Goal: Task Accomplishment & Management: Manage account settings

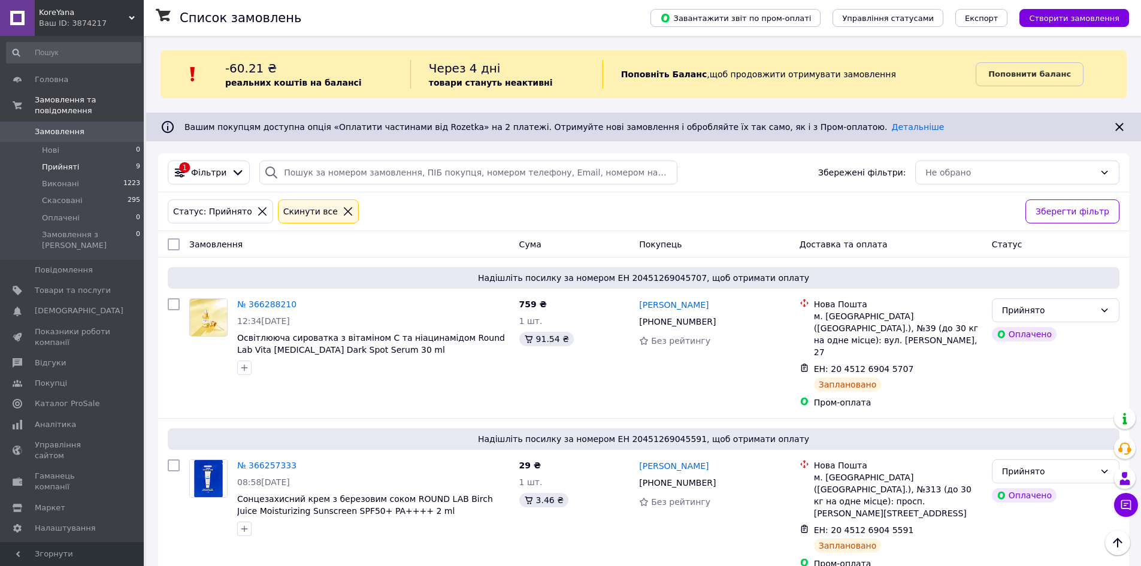
scroll to position [60, 0]
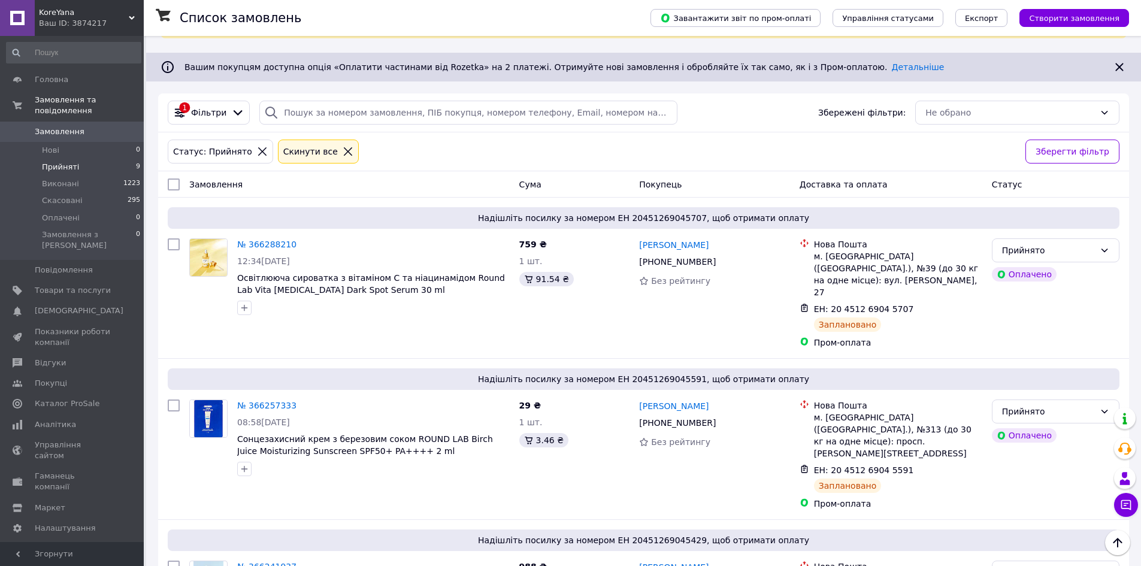
click at [112, 159] on li "Прийняті 9" at bounding box center [73, 167] width 147 height 17
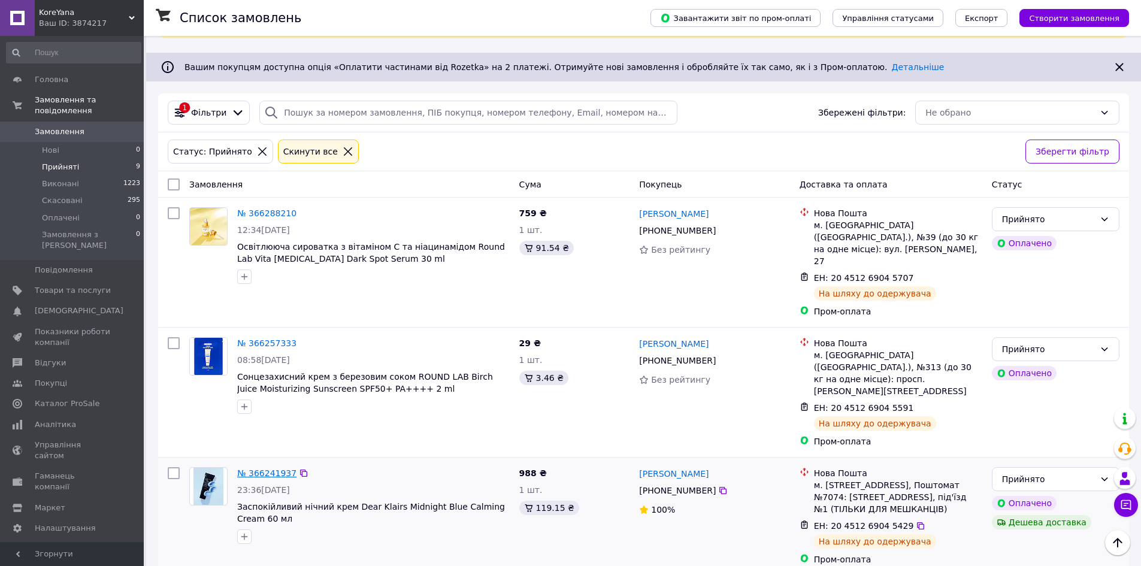
scroll to position [0, 0]
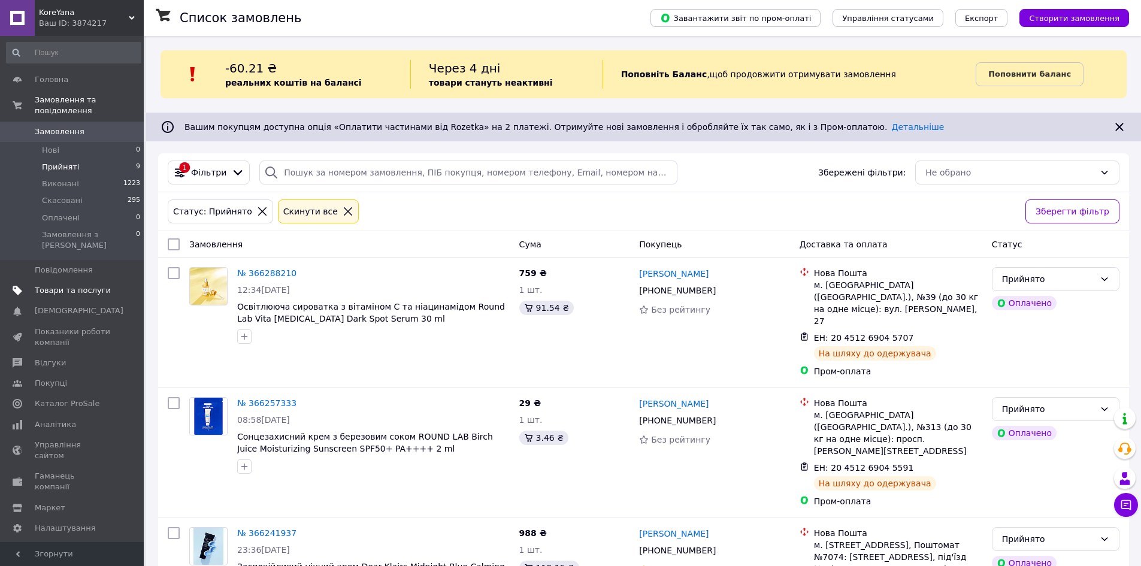
click at [64, 285] on span "Товари та послуги" at bounding box center [73, 290] width 76 height 11
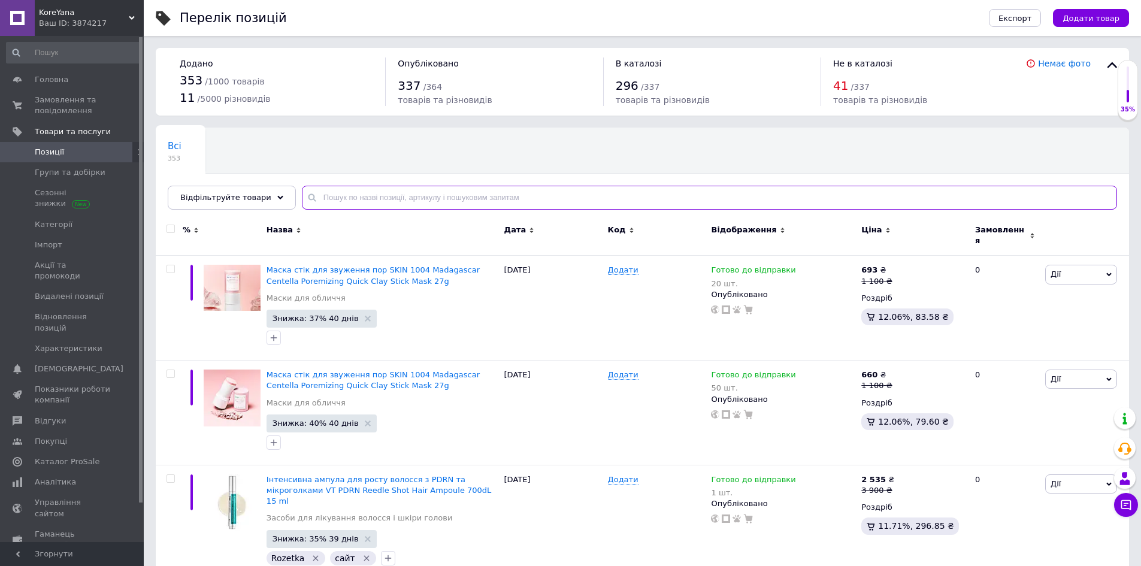
click at [326, 199] on input "text" at bounding box center [709, 198] width 815 height 24
type input "h"
type input "gel"
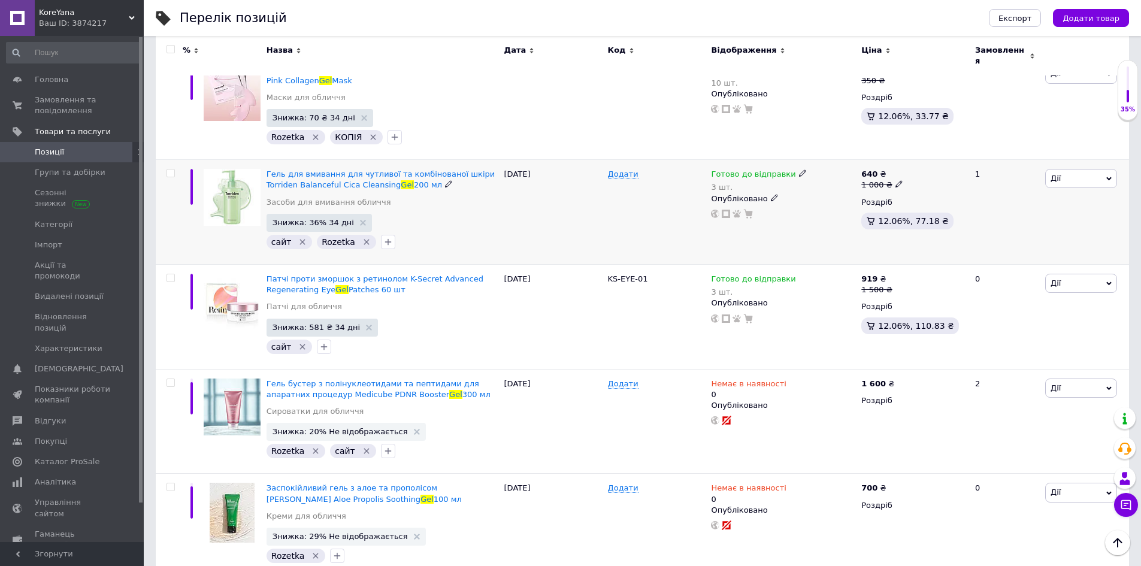
scroll to position [1377, 0]
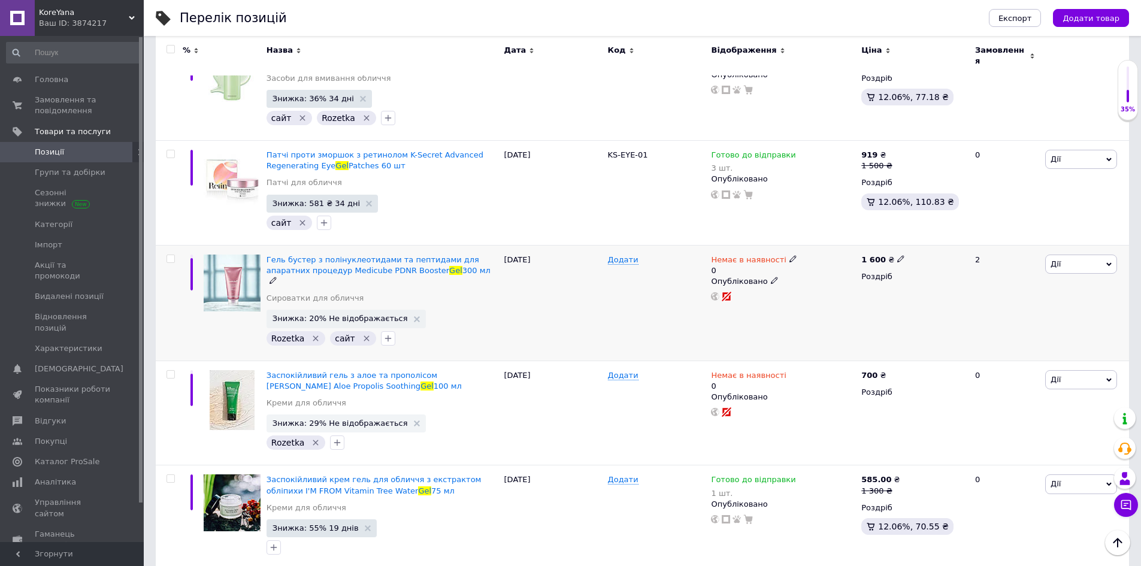
click at [789, 255] on icon at bounding box center [792, 258] width 7 height 7
click at [830, 299] on li "Готово до відправки" at bounding box center [855, 307] width 114 height 17
click at [823, 294] on input "0" at bounding box center [843, 306] width 91 height 24
type input "10"
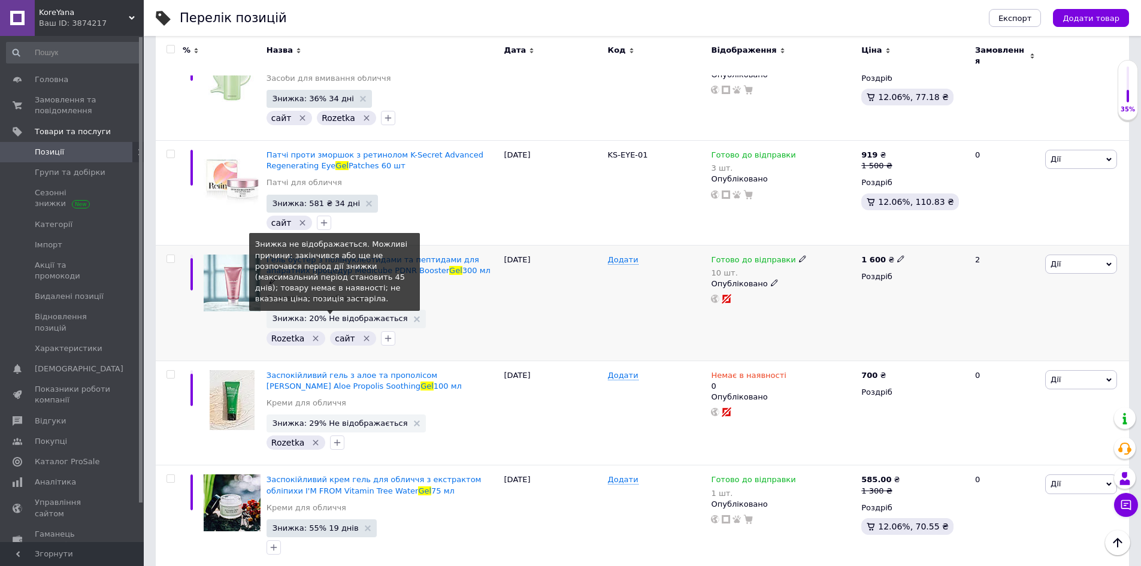
click at [297, 314] on span "Знижка: 20% Не відображається" at bounding box center [339, 318] width 135 height 8
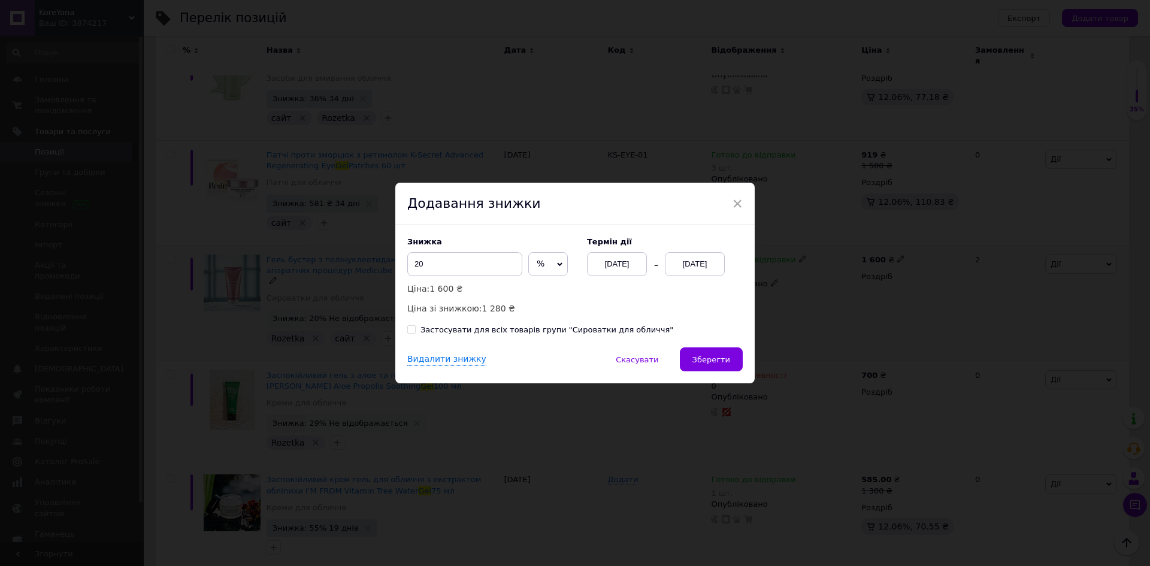
click at [703, 271] on div "[DATE]" at bounding box center [695, 264] width 60 height 24
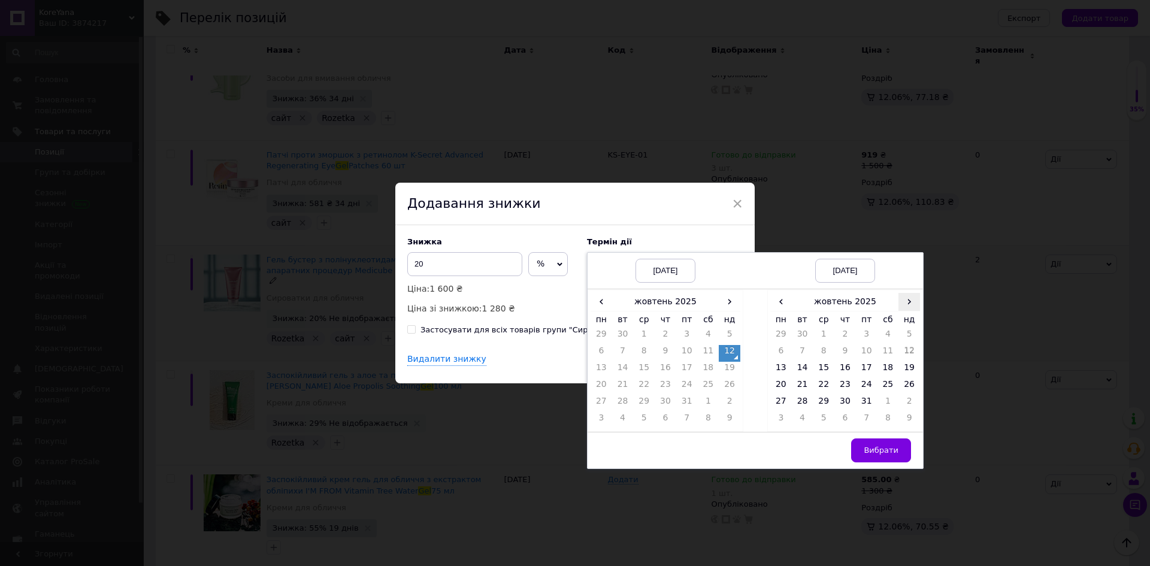
click at [914, 298] on span "›" at bounding box center [909, 301] width 22 height 17
click at [818, 405] on td "26" at bounding box center [824, 403] width 22 height 17
click at [893, 450] on span "Вибрати" at bounding box center [880, 449] width 35 height 9
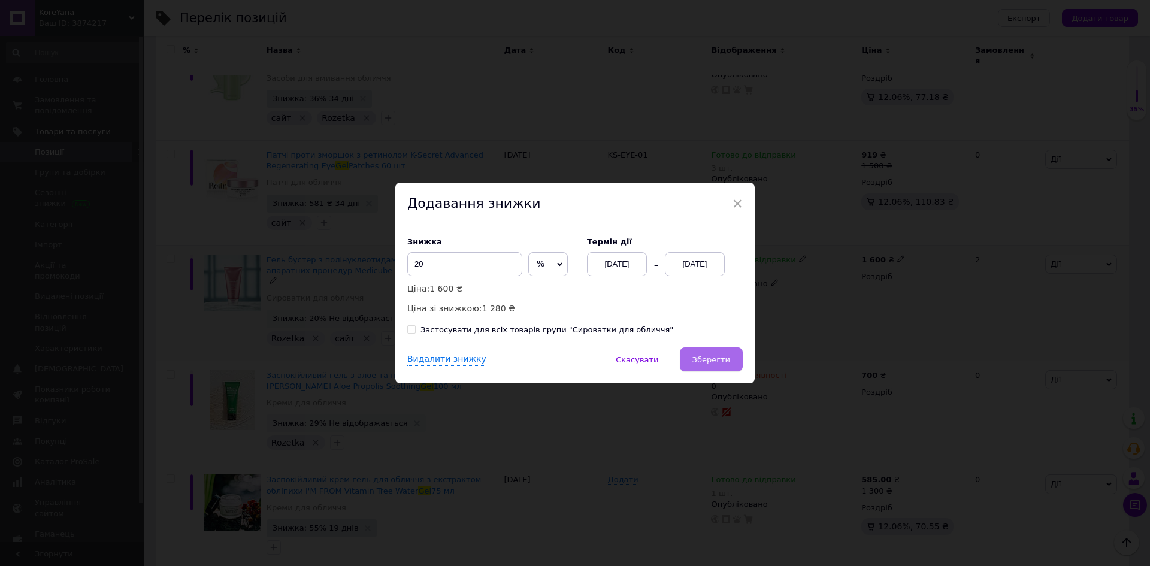
click at [695, 363] on button "Зберегти" at bounding box center [711, 359] width 63 height 24
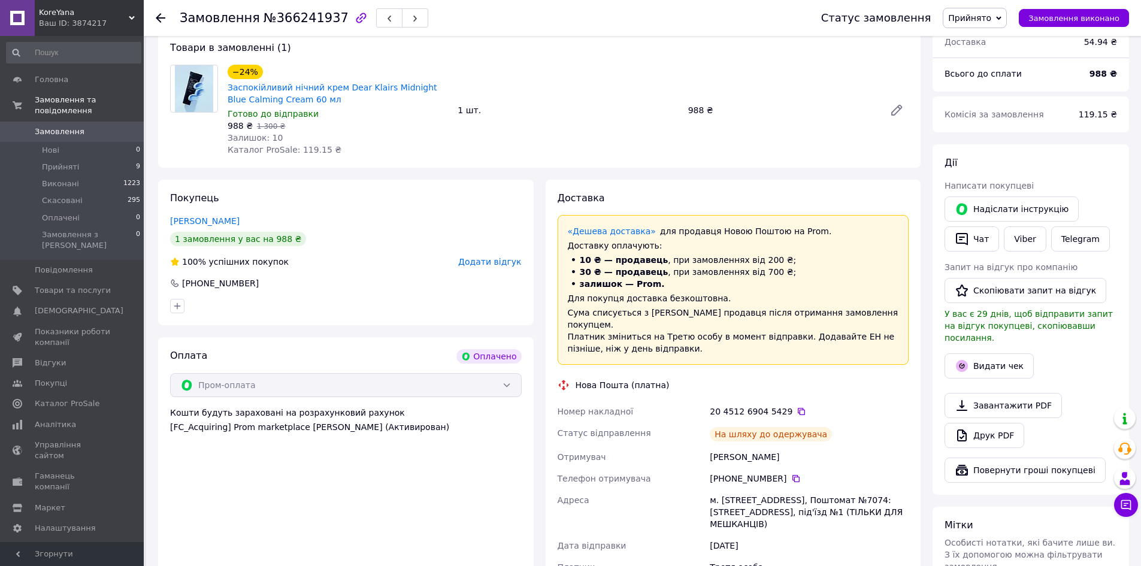
scroll to position [599, 0]
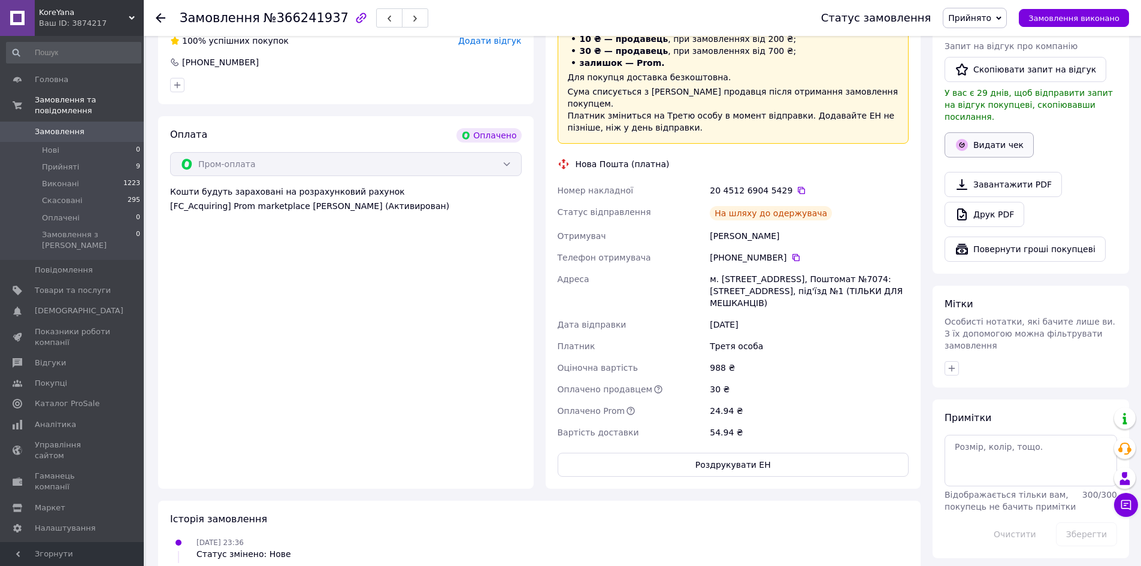
click at [1000, 132] on button "Видати чек" at bounding box center [988, 144] width 89 height 25
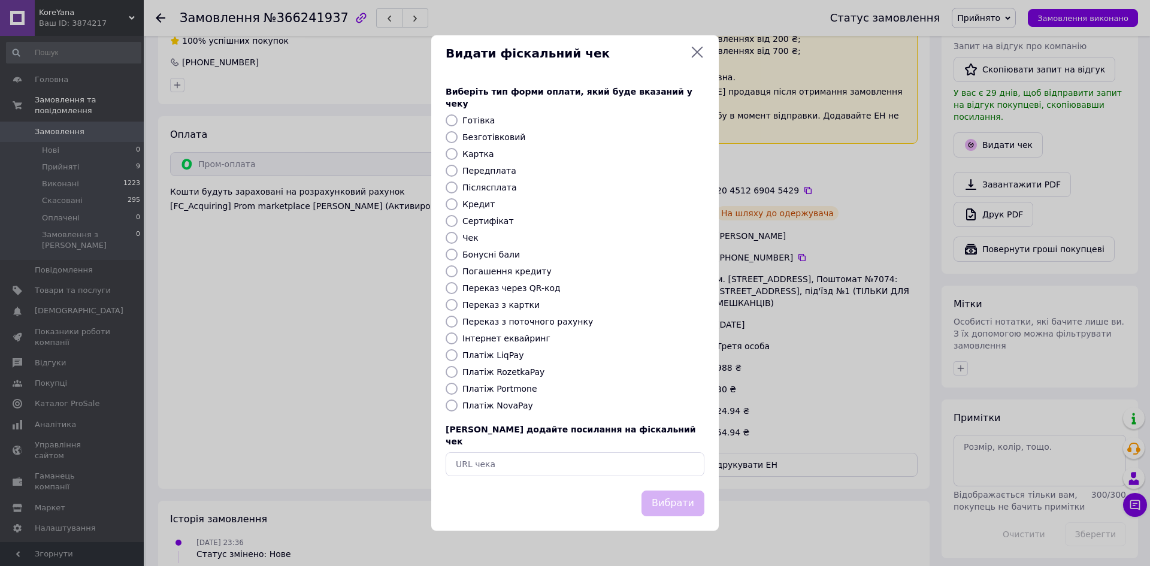
click at [468, 359] on label "Платіж LiqPay" at bounding box center [492, 355] width 61 height 10
click at [457, 359] on input "Платіж LiqPay" at bounding box center [451, 355] width 12 height 12
radio input "true"
click at [468, 375] on label "Платіж RozetkaPay" at bounding box center [503, 372] width 82 height 10
click at [457, 375] on input "Платіж RozetkaPay" at bounding box center [451, 372] width 12 height 12
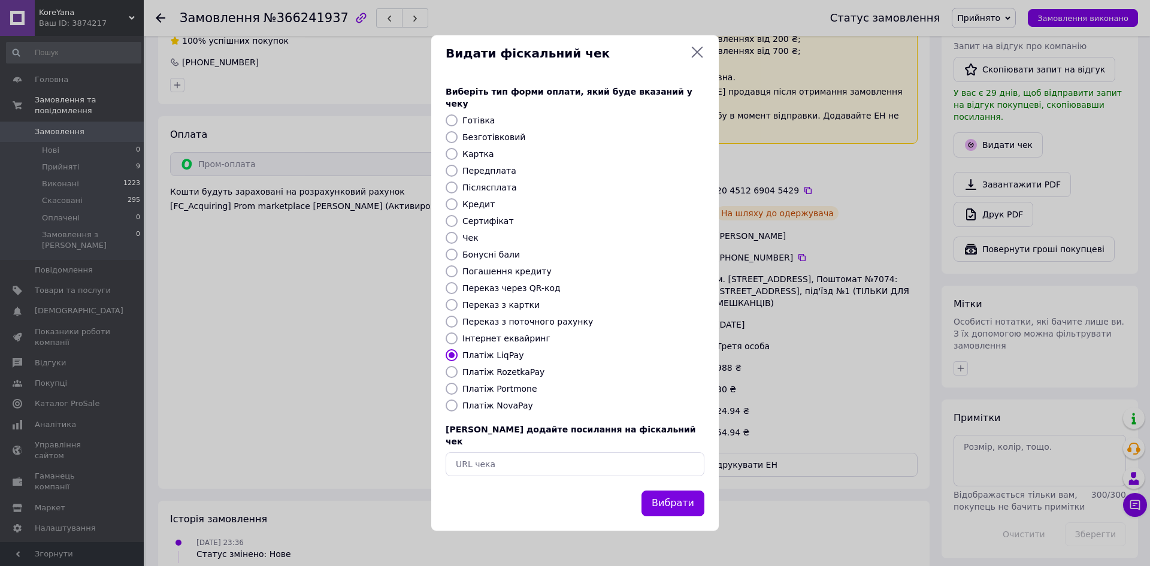
radio input "true"
click at [658, 490] on button "Вибрати" at bounding box center [672, 503] width 63 height 26
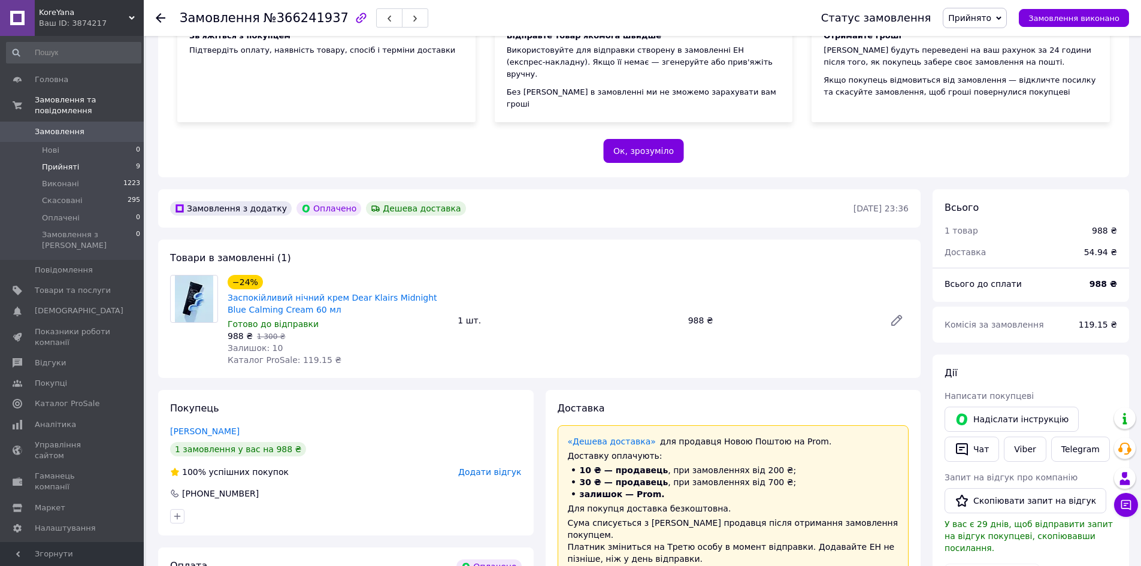
scroll to position [120, 0]
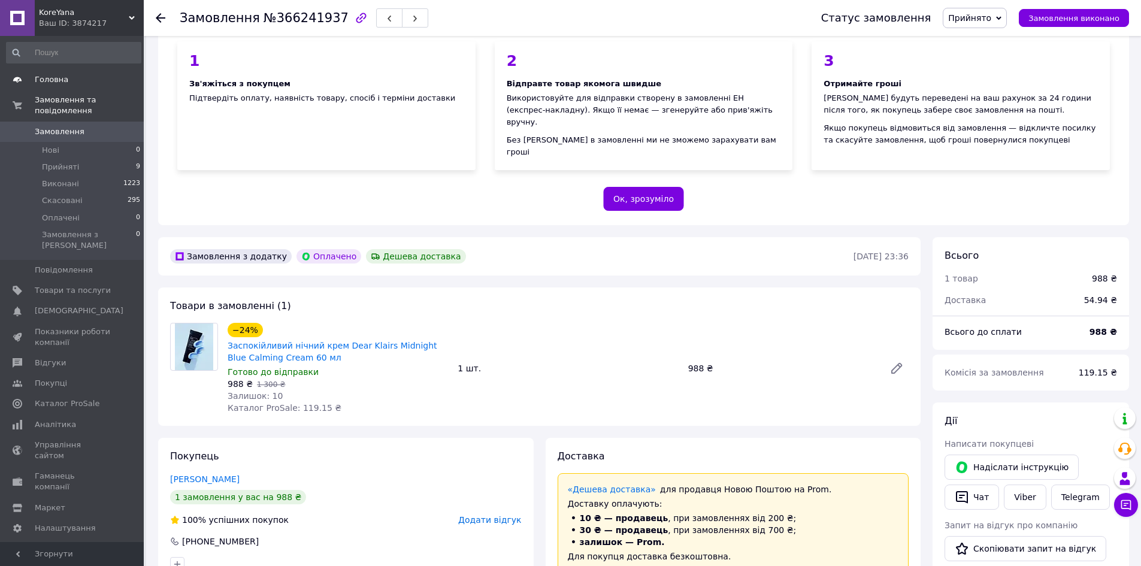
click at [51, 78] on span "Головна" at bounding box center [52, 79] width 34 height 11
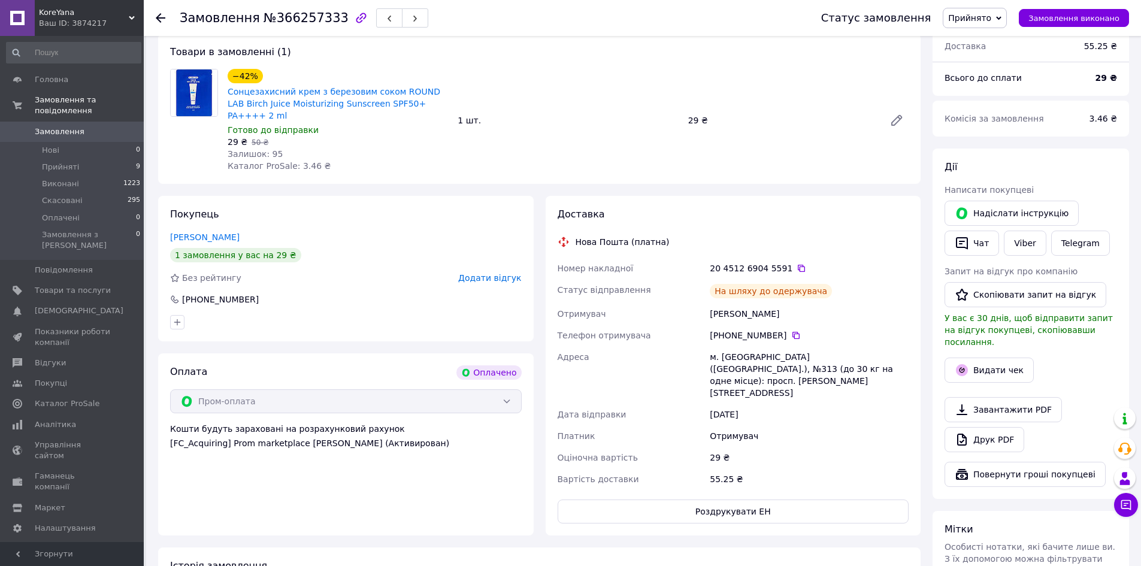
scroll to position [419, 0]
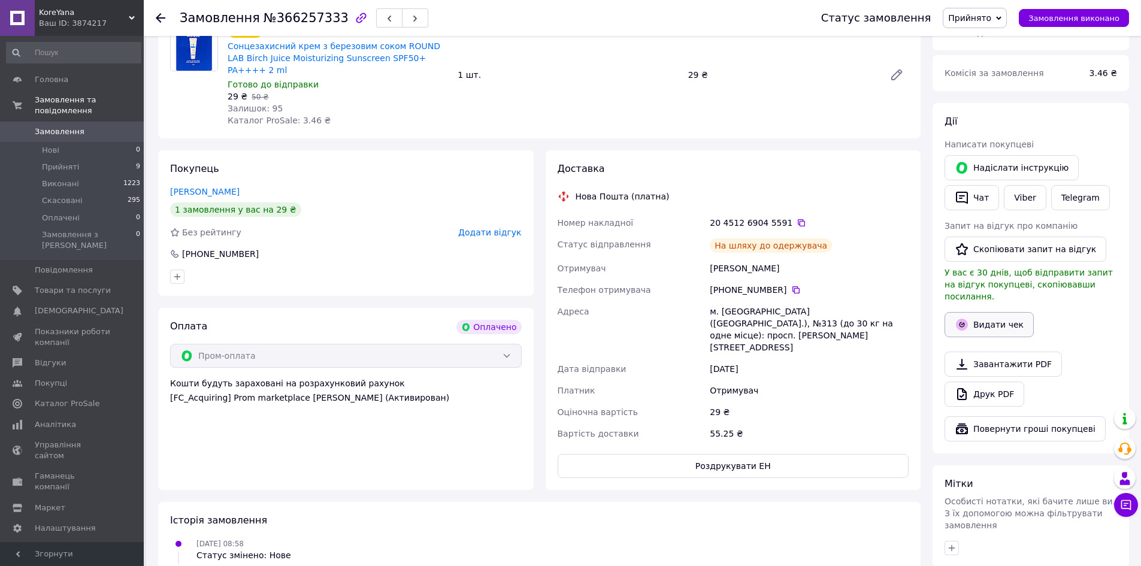
drag, startPoint x: 981, startPoint y: 302, endPoint x: 960, endPoint y: 295, distance: 22.7
click at [981, 312] on button "Видати чек" at bounding box center [988, 324] width 89 height 25
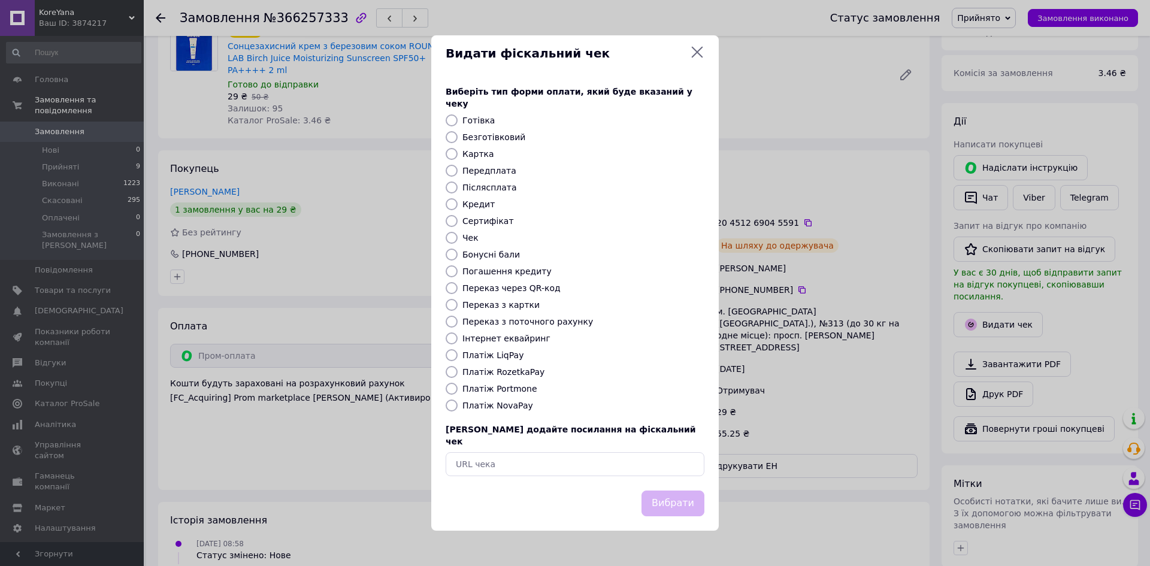
click at [510, 376] on label "Платіж RozetkaPay" at bounding box center [503, 372] width 82 height 10
click at [457, 376] on input "Платіж RozetkaPay" at bounding box center [451, 372] width 12 height 12
radio input "true"
click at [683, 490] on button "Вибрати" at bounding box center [672, 503] width 63 height 26
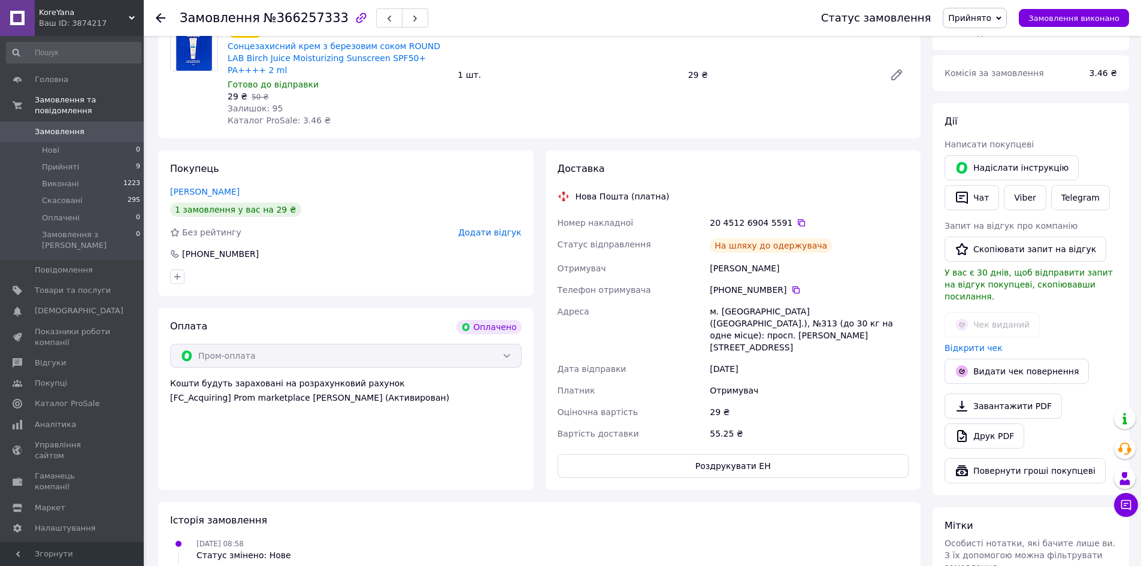
scroll to position [180, 0]
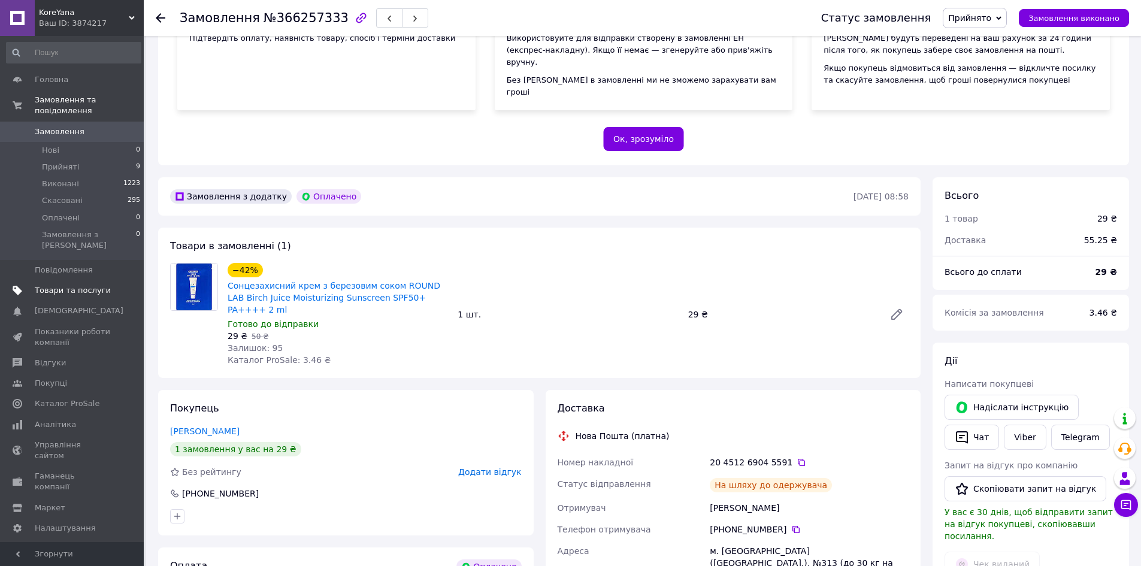
click at [50, 285] on span "Товари та послуги" at bounding box center [73, 290] width 76 height 11
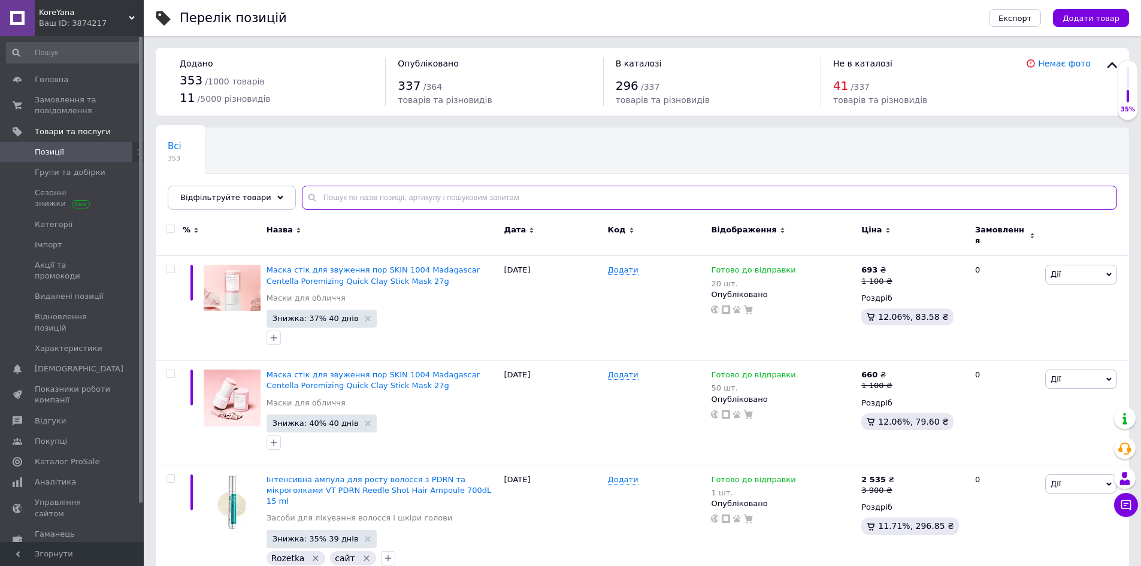
click at [440, 201] on input "text" at bounding box center [709, 198] width 815 height 24
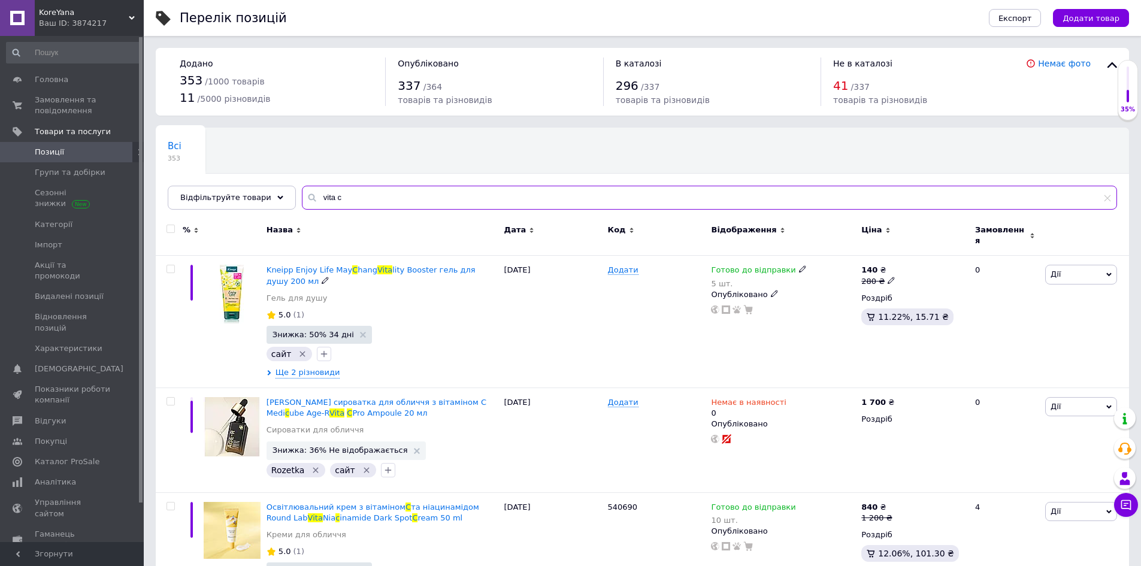
scroll to position [180, 0]
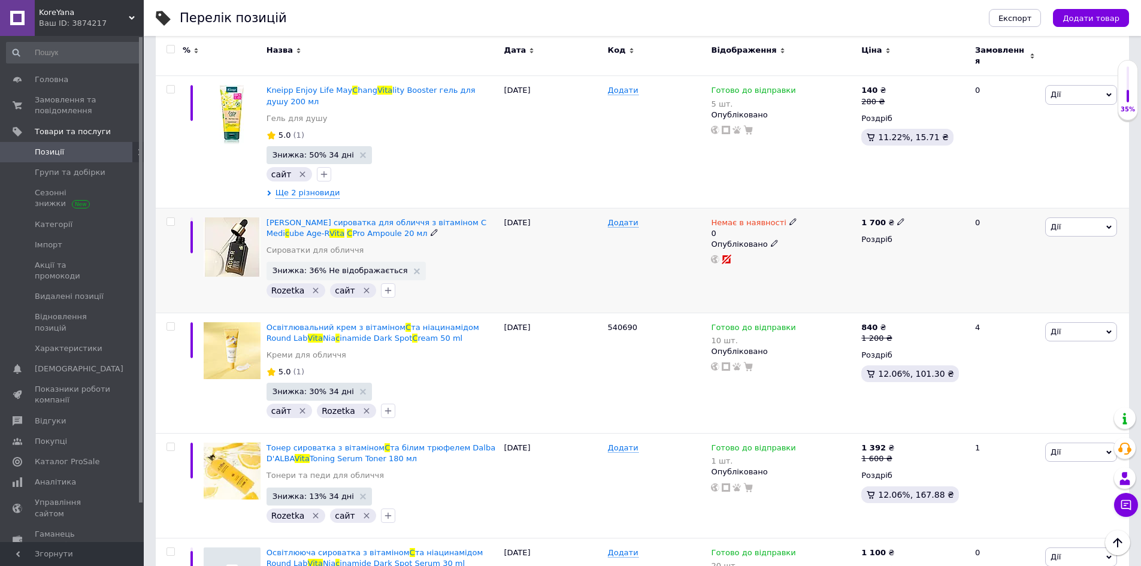
type input "vita c"
click at [789, 218] on icon at bounding box center [792, 221] width 7 height 7
click at [836, 262] on li "Готово до відправки" at bounding box center [855, 270] width 114 height 17
click at [818, 257] on input "0" at bounding box center [843, 269] width 91 height 24
type input "5"
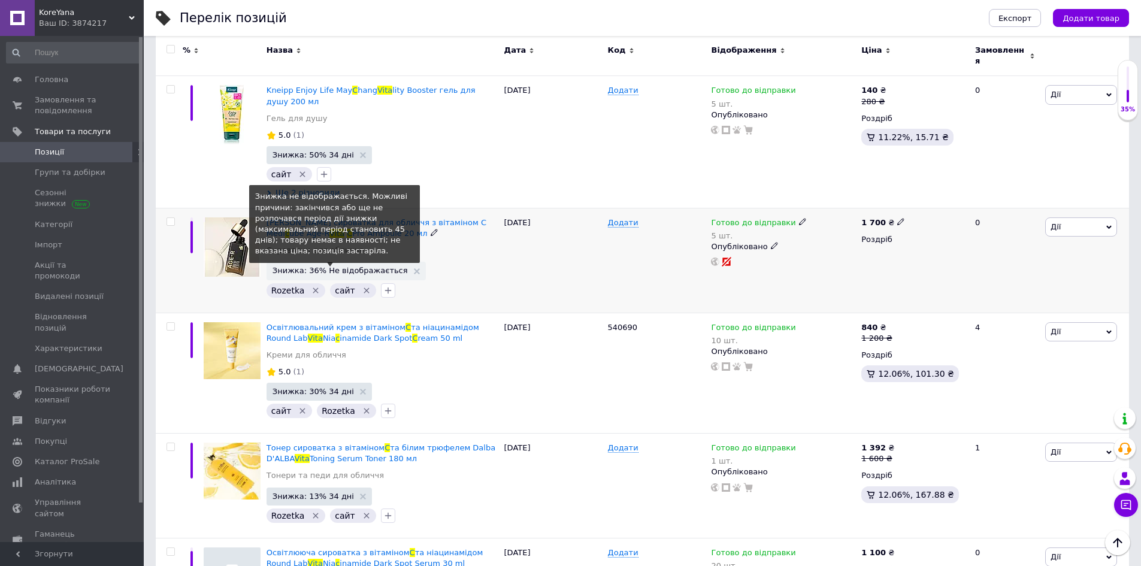
click at [311, 266] on span "Знижка: 36% Не відображається" at bounding box center [339, 270] width 135 height 8
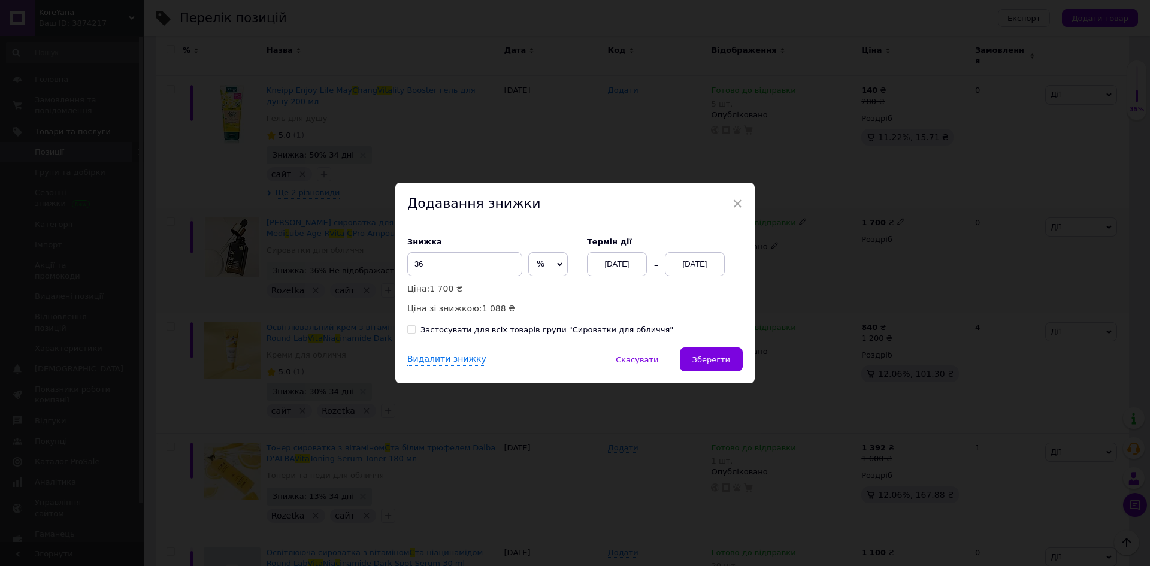
click at [683, 262] on div "[DATE]" at bounding box center [695, 264] width 60 height 24
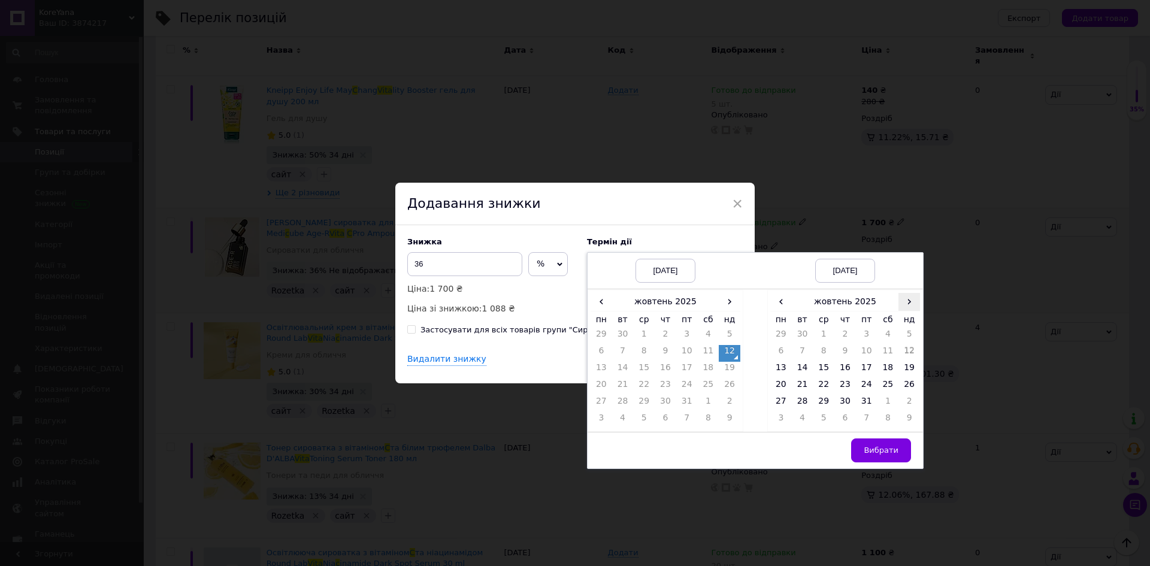
click at [910, 307] on span "›" at bounding box center [909, 301] width 22 height 17
click at [823, 405] on td "26" at bounding box center [824, 403] width 22 height 17
click at [874, 448] on span "Вибрати" at bounding box center [880, 449] width 35 height 9
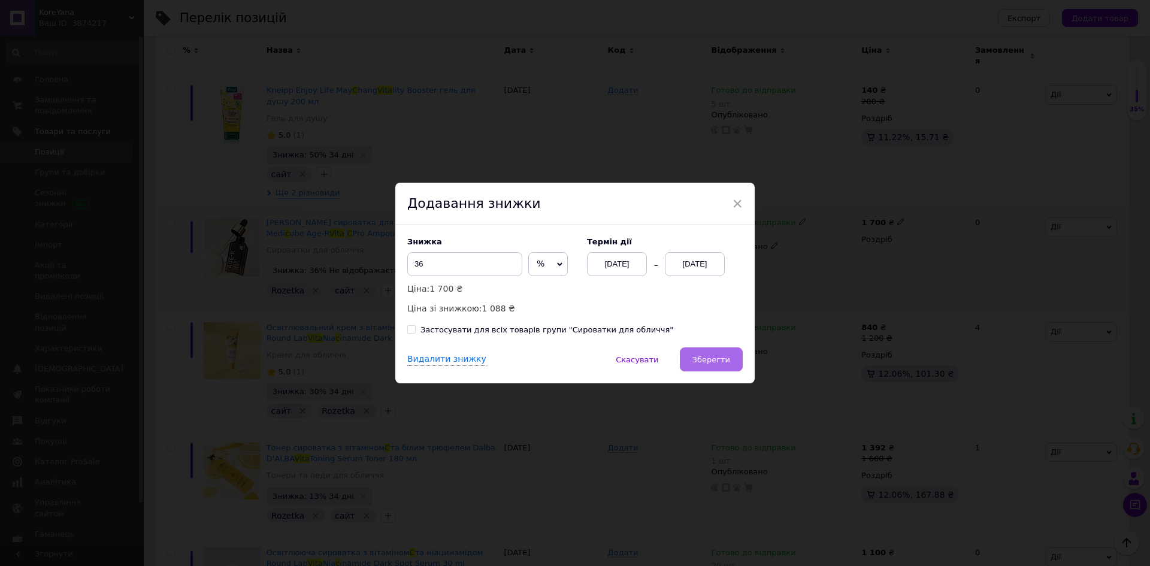
click at [701, 357] on span "Зберегти" at bounding box center [711, 359] width 38 height 9
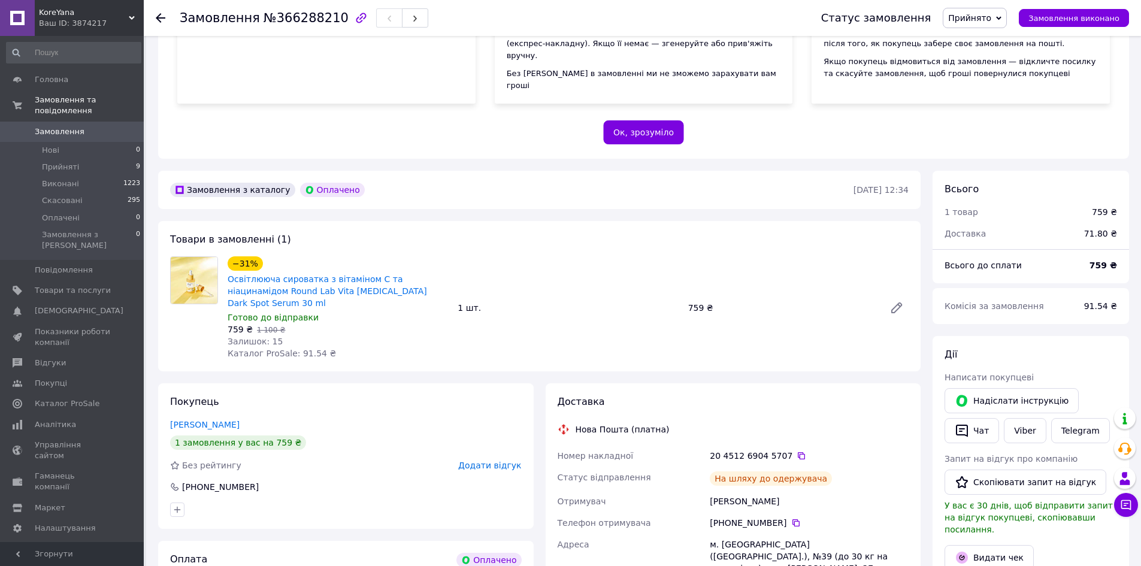
scroll to position [359, 0]
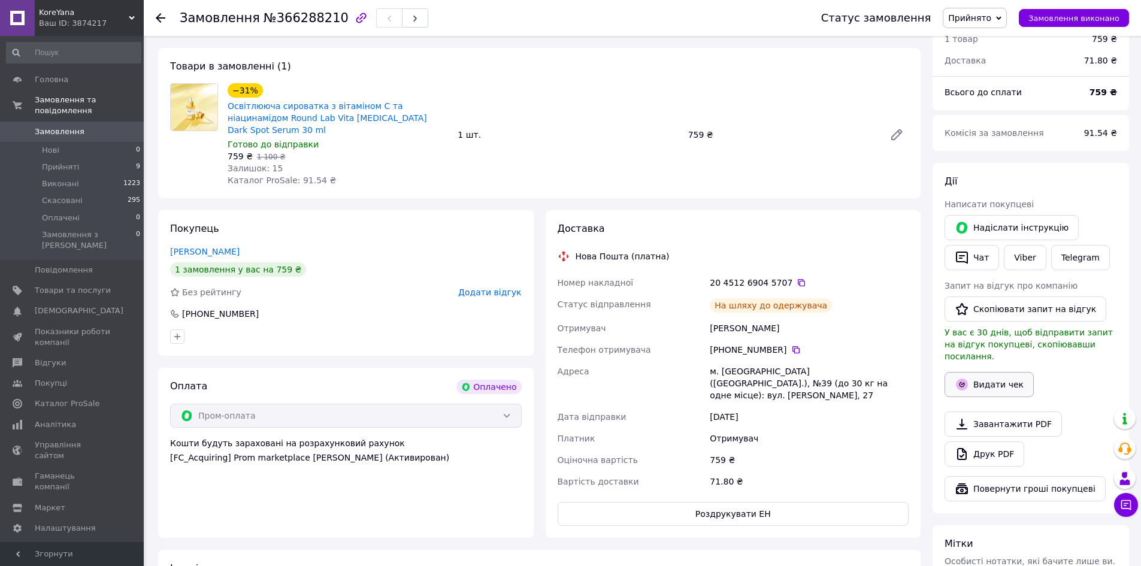
click at [983, 372] on button "Видати чек" at bounding box center [988, 384] width 89 height 25
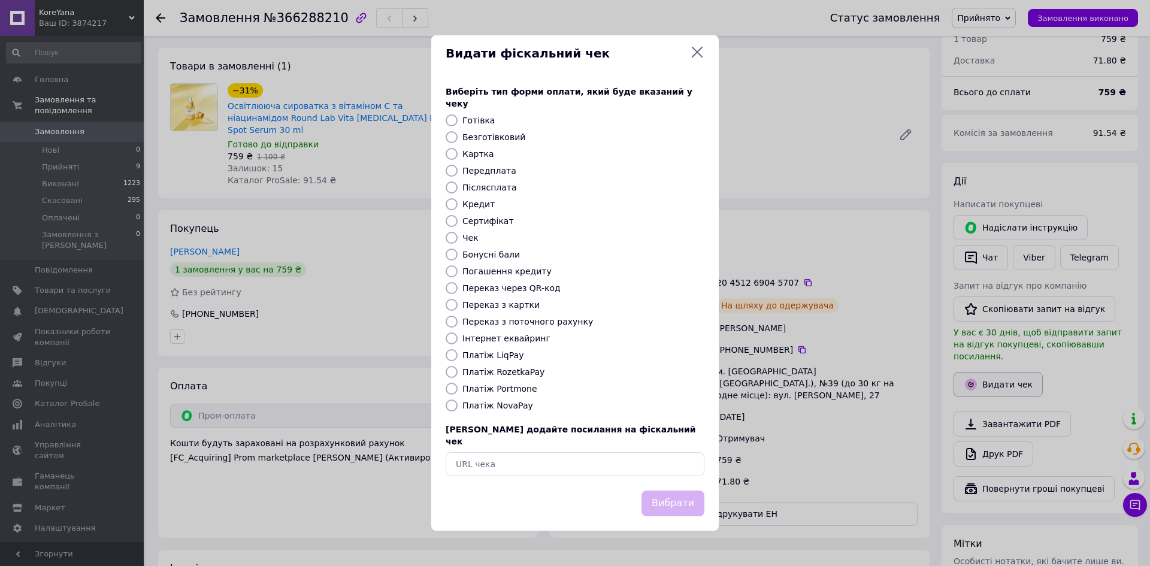
click at [985, 364] on div "Видати фіскальний чек Виберіть тип форми оплати, який буде вказаний у чеку Готі…" at bounding box center [575, 283] width 1150 height 566
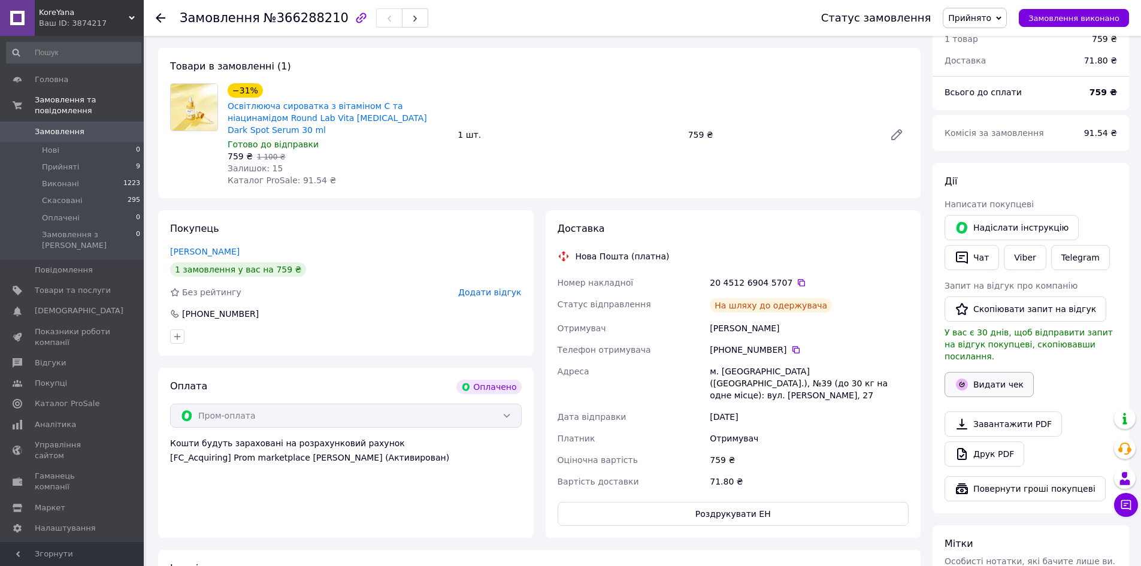
click at [981, 372] on button "Видати чек" at bounding box center [988, 384] width 89 height 25
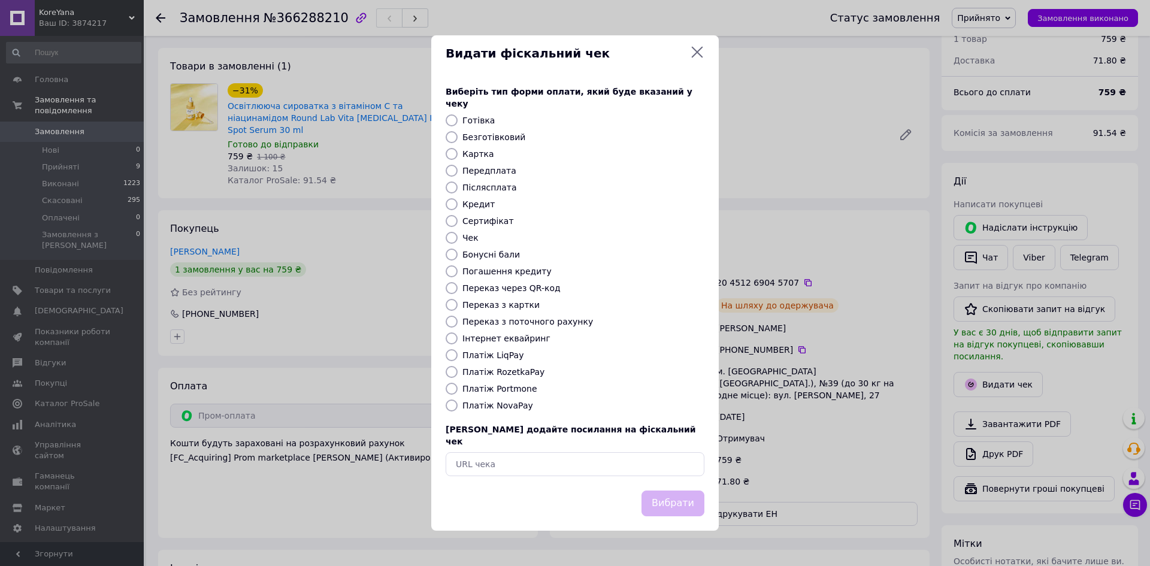
click at [511, 371] on label "Платіж RozetkaPay" at bounding box center [503, 372] width 82 height 10
click at [457, 371] on input "Платіж RozetkaPay" at bounding box center [451, 372] width 12 height 12
radio input "true"
click at [683, 493] on button "Вибрати" at bounding box center [672, 503] width 63 height 26
